Goal: Task Accomplishment & Management: Manage account settings

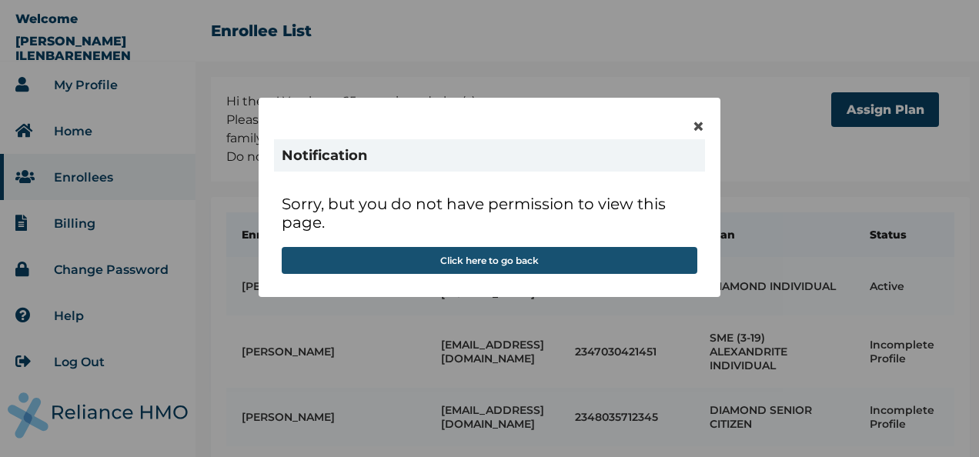
click at [508, 257] on button "Click here to go back" at bounding box center [490, 260] width 416 height 27
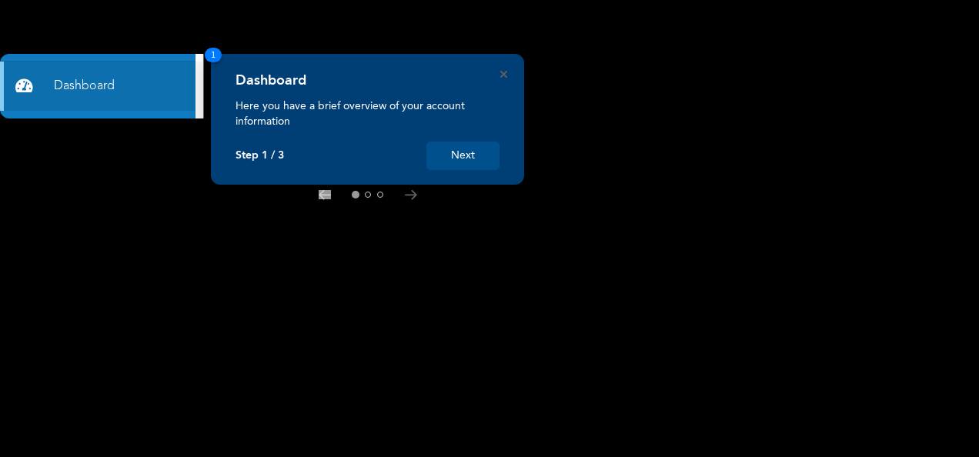
click at [475, 161] on button "Next" at bounding box center [462, 156] width 73 height 28
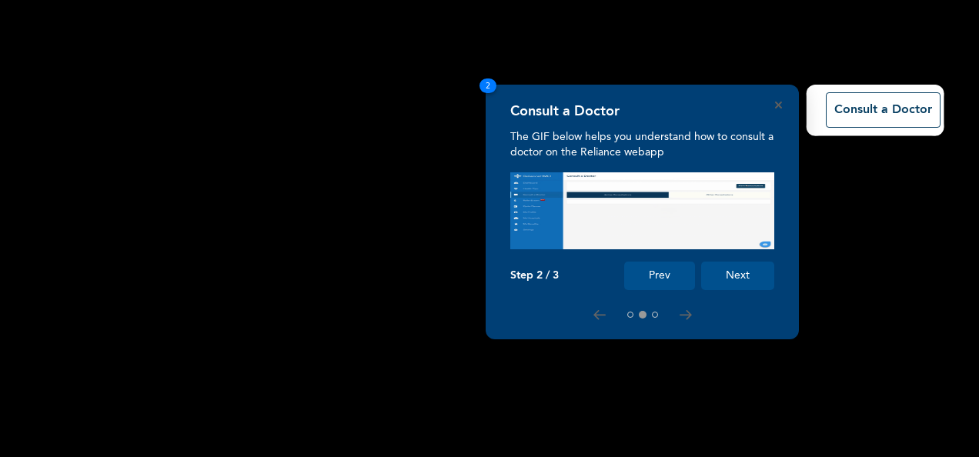
click at [475, 161] on rect at bounding box center [489, 228] width 979 height 457
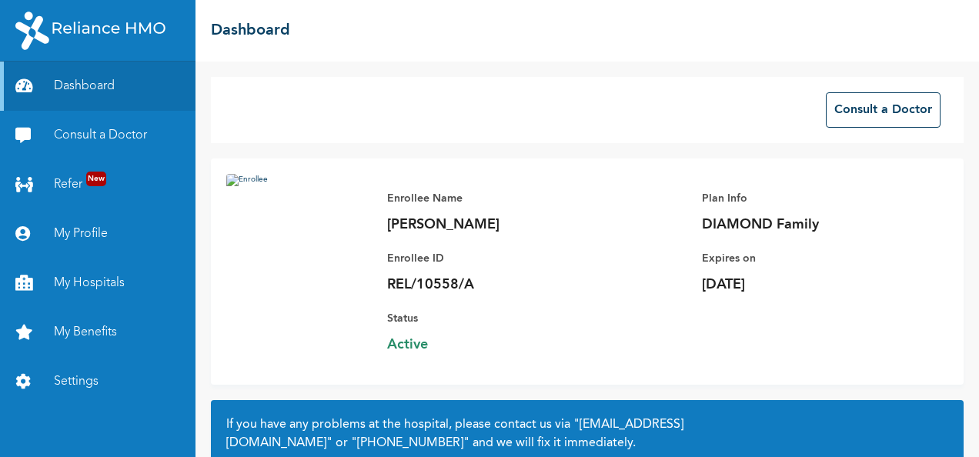
click at [325, 226] on img at bounding box center [298, 266] width 145 height 185
click at [89, 377] on link "Settings" at bounding box center [97, 381] width 195 height 49
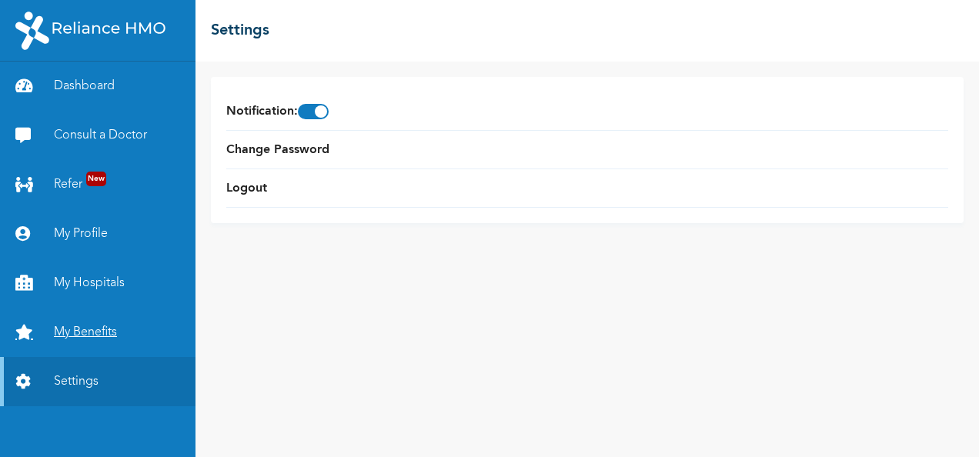
click at [103, 334] on link "My Benefits" at bounding box center [97, 332] width 195 height 49
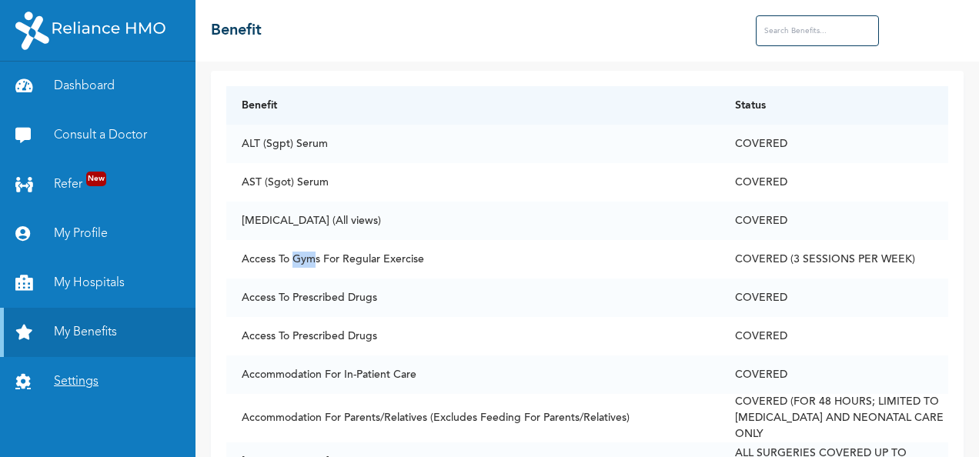
click at [107, 381] on link "Settings" at bounding box center [97, 381] width 195 height 49
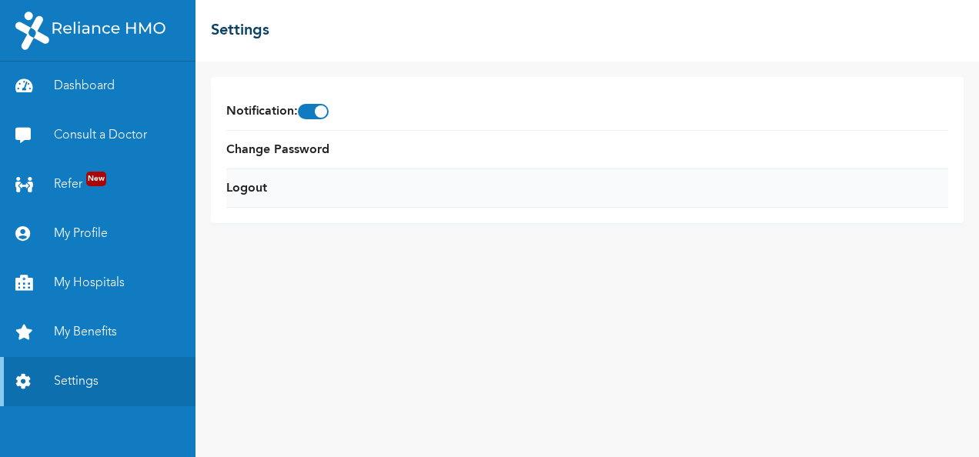
click at [269, 189] on li "Logout" at bounding box center [587, 188] width 722 height 38
click at [244, 186] on link "Logout" at bounding box center [246, 188] width 41 height 18
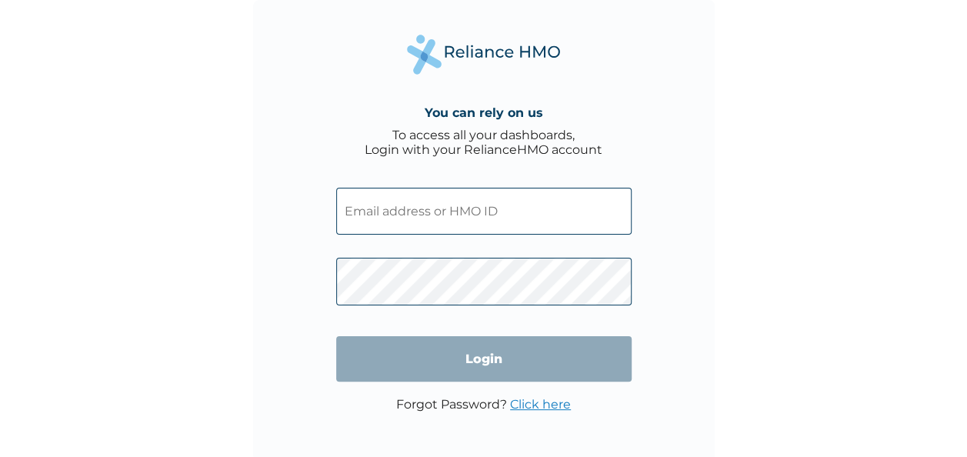
type input "[EMAIL_ADDRESS][DOMAIN_NAME]"
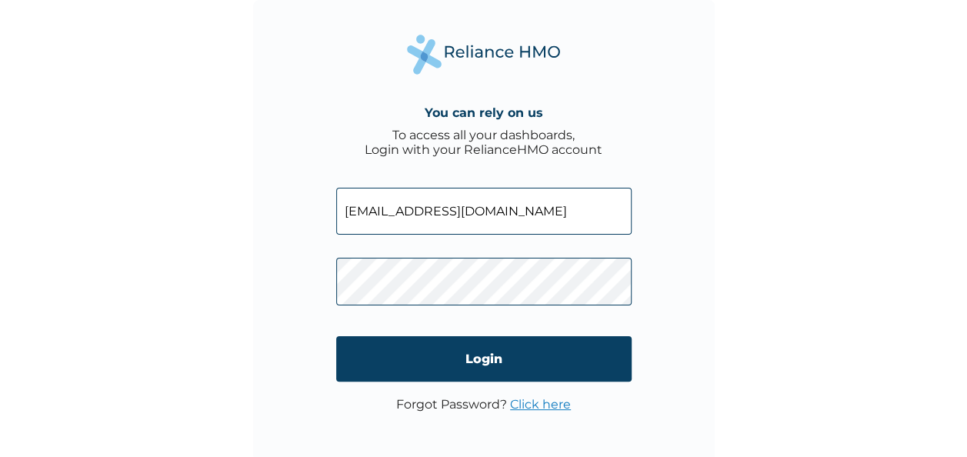
click at [473, 201] on input "[EMAIL_ADDRESS][DOMAIN_NAME]" at bounding box center [484, 211] width 296 height 47
click at [317, 200] on div "You can rely on us To access all your dashboards, Login with your RelianceHMO a…" at bounding box center [484, 231] width 462 height 462
click at [194, 238] on div "You can rely on us To access all your dashboards, Login with your RelianceHMO a…" at bounding box center [483, 228] width 967 height 457
click at [457, 200] on input "[EMAIL_ADDRESS][DOMAIN_NAME]" at bounding box center [484, 211] width 296 height 47
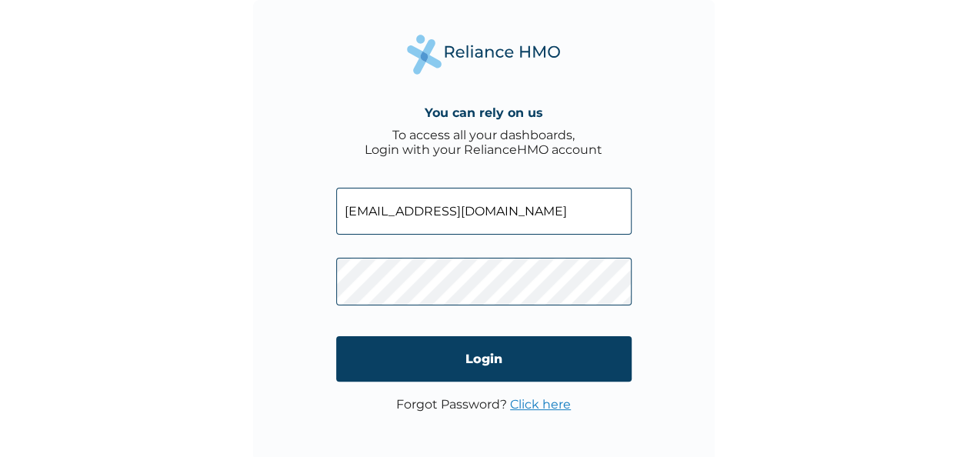
click at [457, 200] on input "[EMAIL_ADDRESS][DOMAIN_NAME]" at bounding box center [484, 211] width 296 height 47
paste input "GDI/10022/A"
type input "GDI/10022/A"
click at [262, 285] on div "You can rely on us To access all your dashboards, Login with your RelianceHMO a…" at bounding box center [484, 231] width 462 height 462
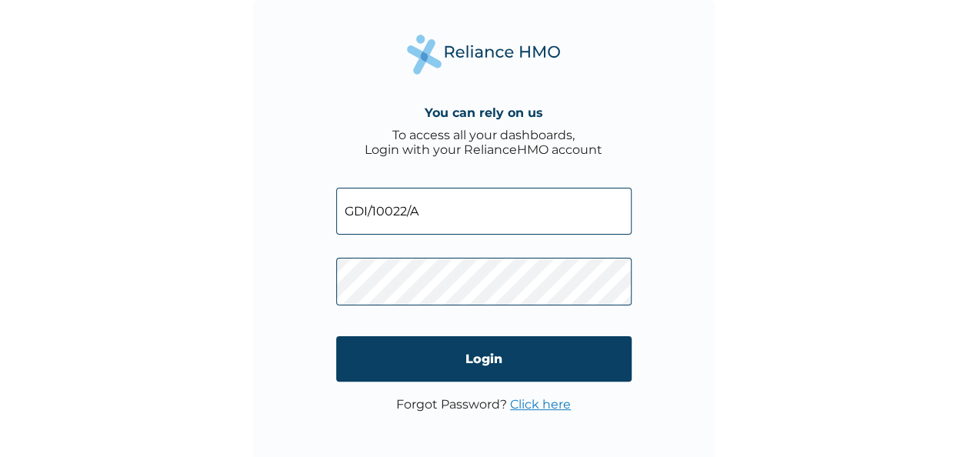
click at [526, 409] on link "Click here" at bounding box center [540, 404] width 61 height 15
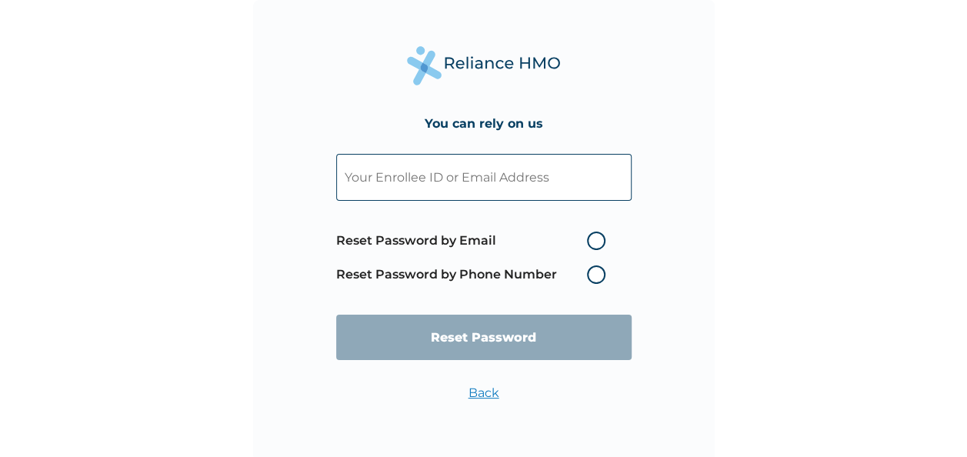
click at [592, 240] on label "Reset Password by Email" at bounding box center [474, 241] width 277 height 18
click at [590, 240] on input "Reset Password by Email" at bounding box center [578, 241] width 25 height 25
radio input "true"
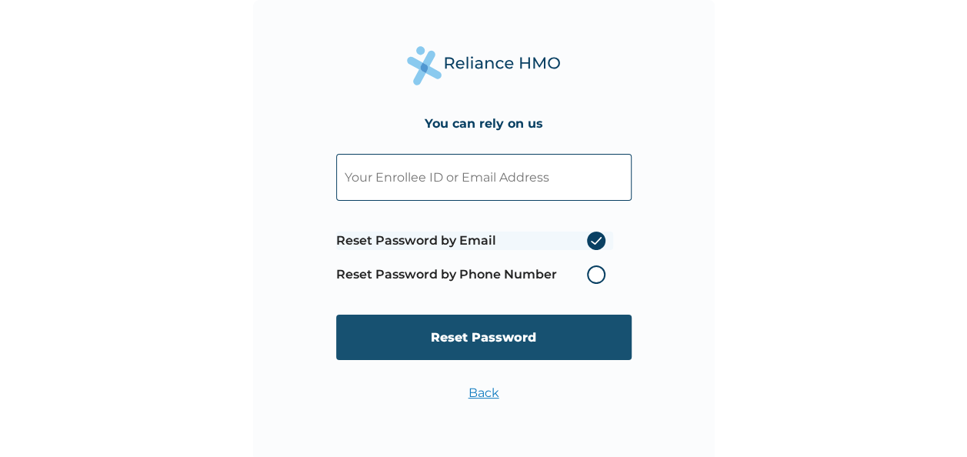
click at [447, 354] on input "Reset Password" at bounding box center [484, 337] width 296 height 45
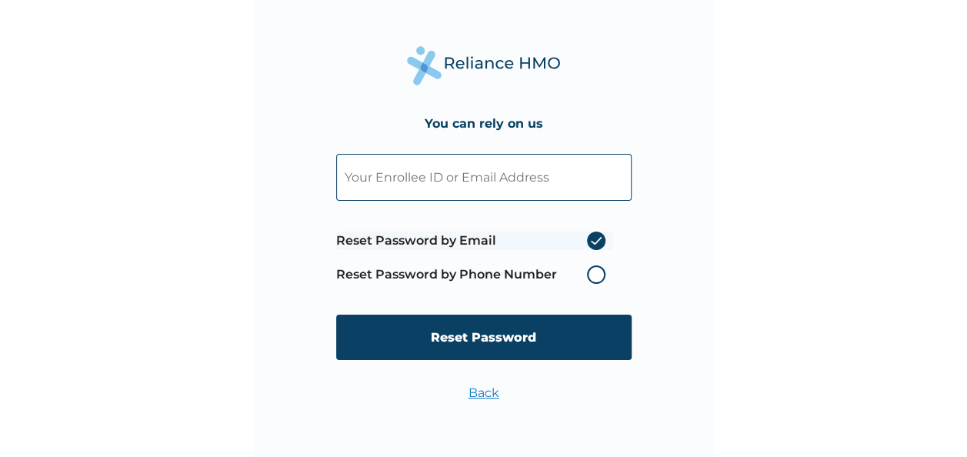
paste input "&nbsp;[EMAIL_ADDRESS][DOMAIN_NAME]"
click at [542, 189] on input "[EMAIL_ADDRESS][DOMAIN_NAME]" at bounding box center [484, 177] width 296 height 47
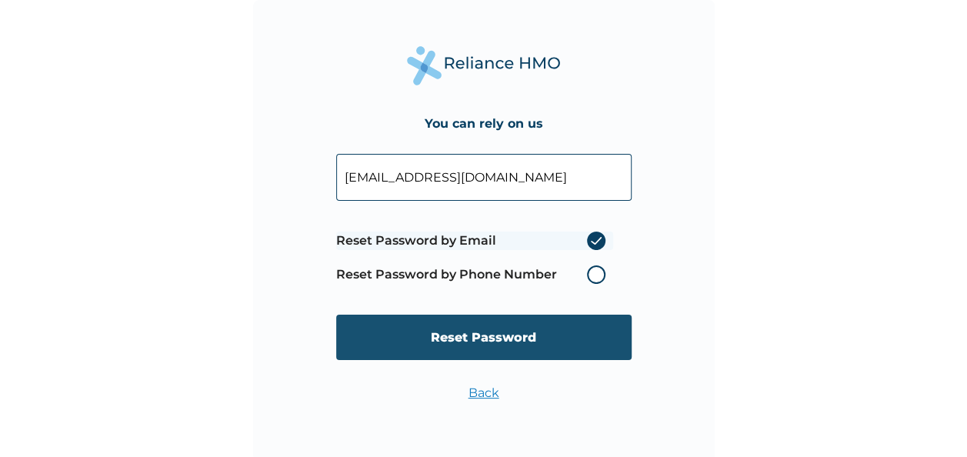
type input "[EMAIL_ADDRESS][DOMAIN_NAME]"
click at [446, 339] on input "Reset Password" at bounding box center [484, 337] width 296 height 45
